Goal: Transaction & Acquisition: Download file/media

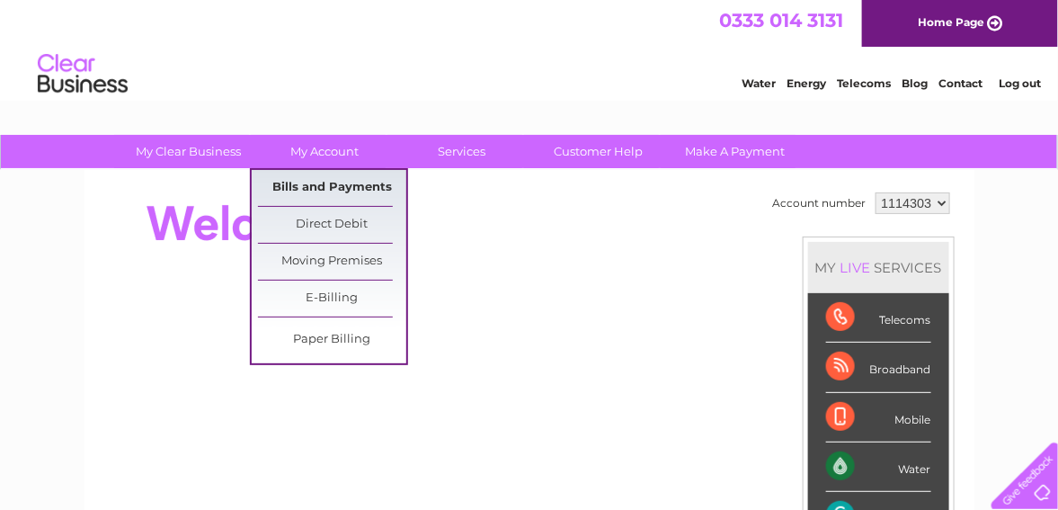
click at [334, 185] on link "Bills and Payments" at bounding box center [332, 188] width 148 height 36
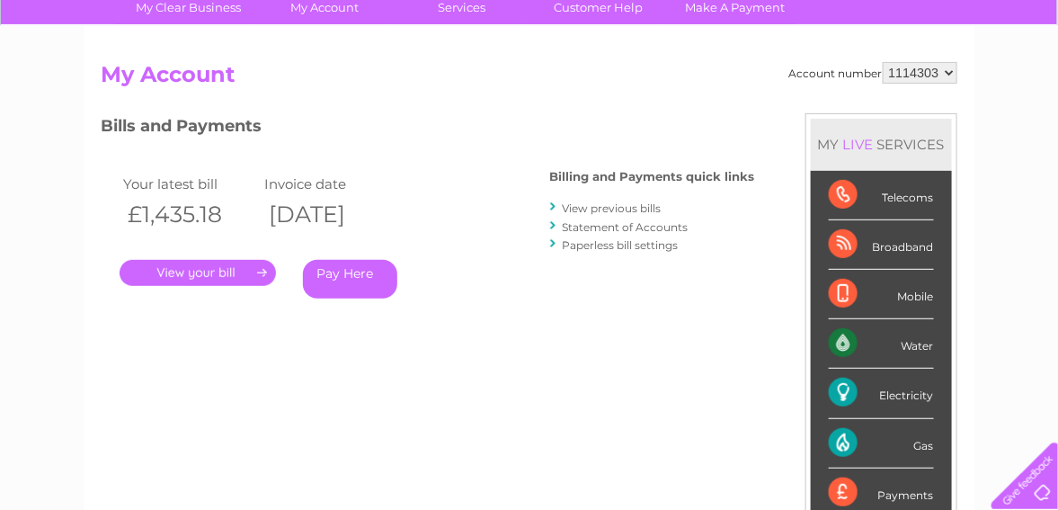
scroll to position [180, 0]
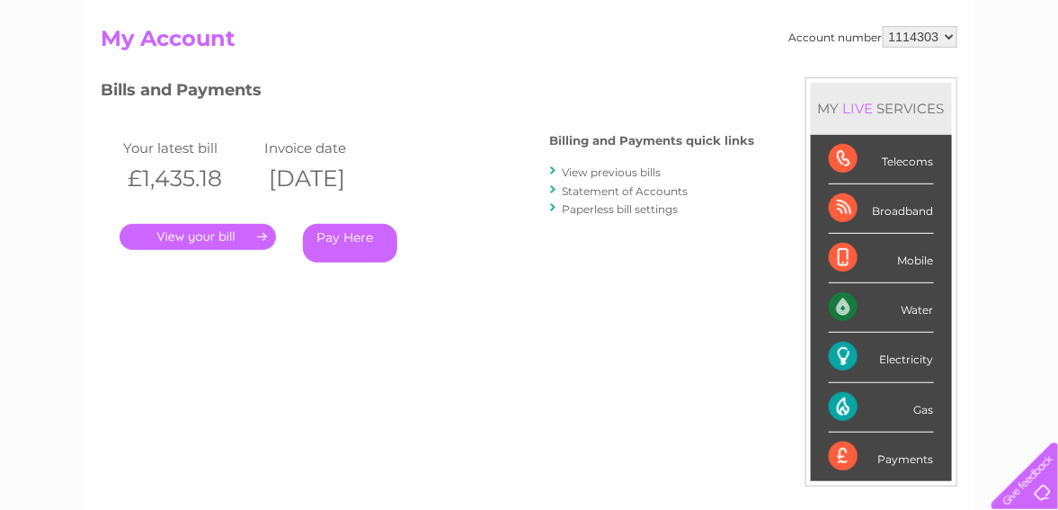
click at [208, 233] on link "." at bounding box center [198, 237] width 156 height 26
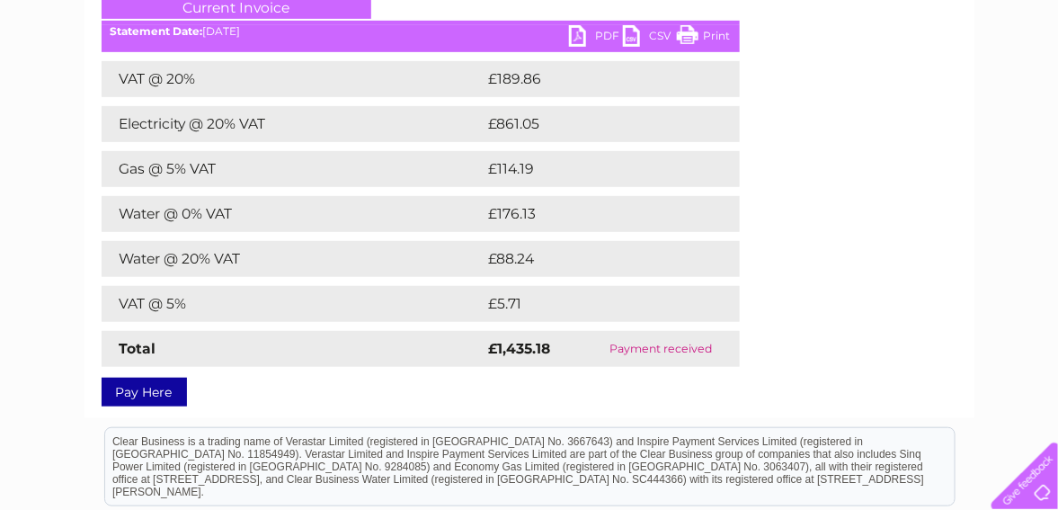
scroll to position [270, 0]
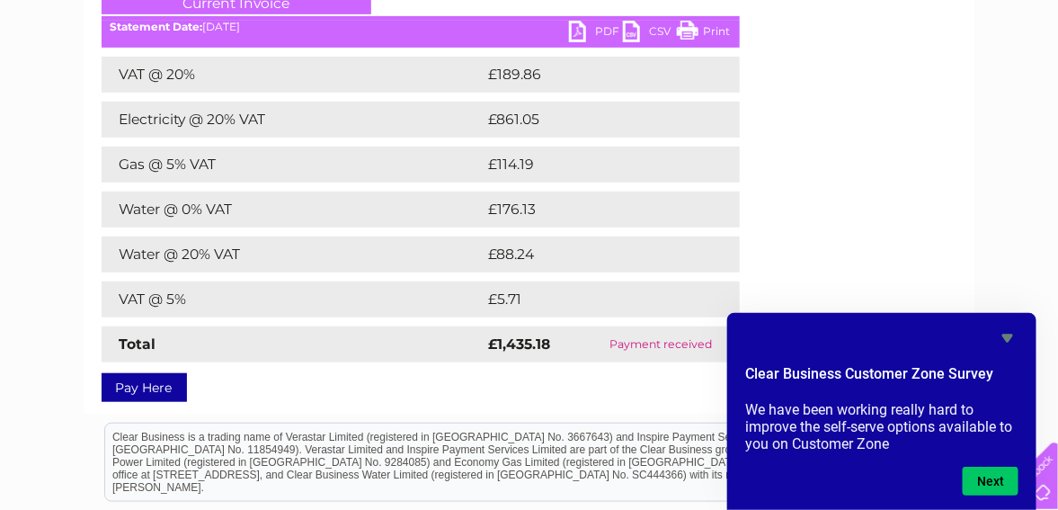
click at [597, 33] on link "PDF" at bounding box center [596, 34] width 54 height 26
